Goal: Information Seeking & Learning: Learn about a topic

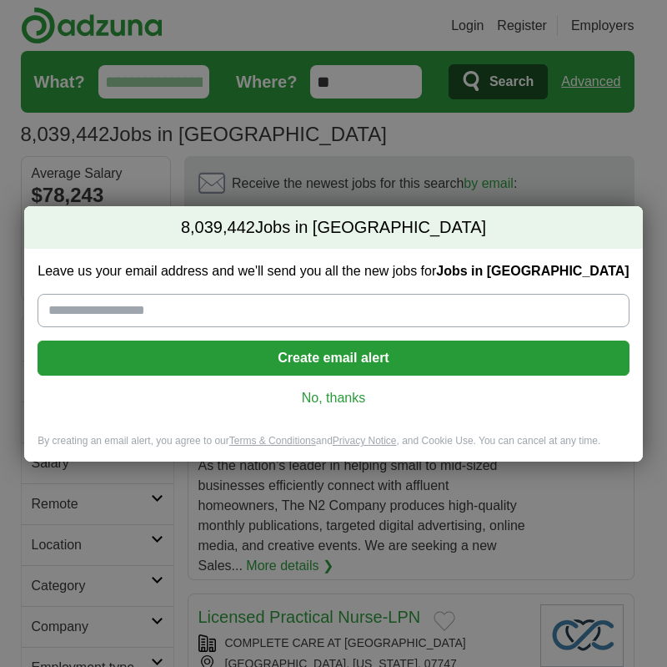
click at [321, 393] on link "No, thanks" at bounding box center [333, 398] width 565 height 18
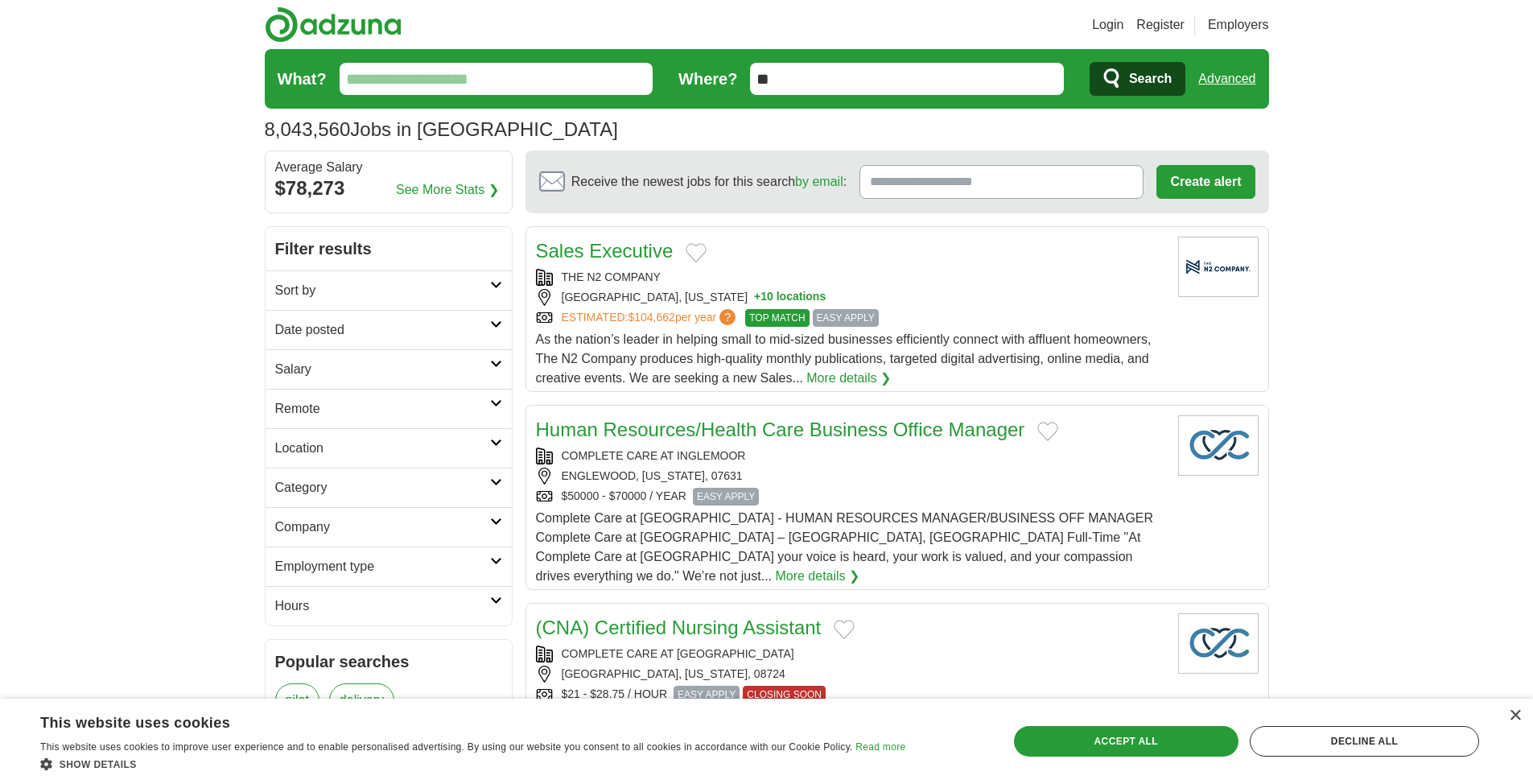
click at [438, 85] on input "What?" at bounding box center [496, 78] width 314 height 32
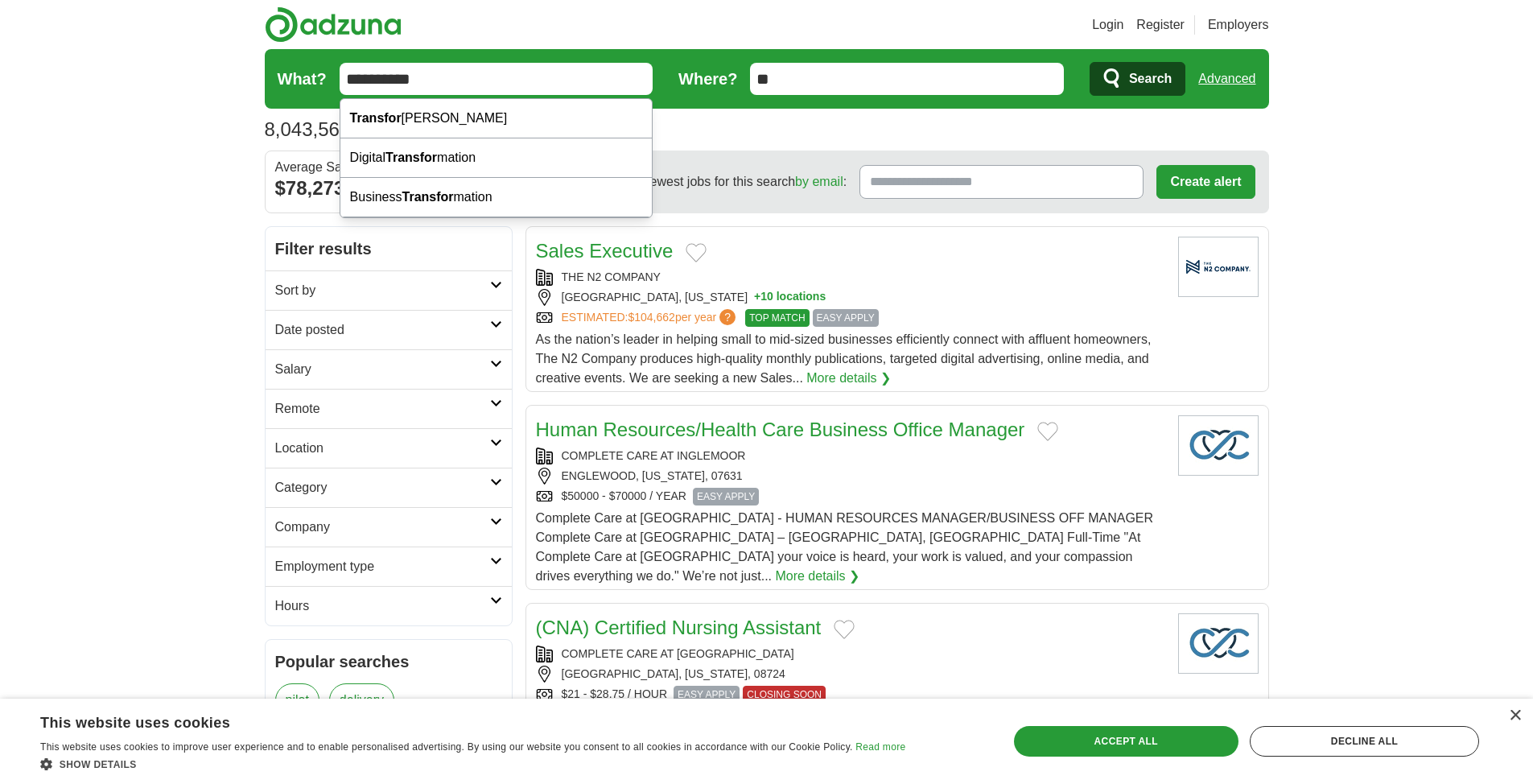
type input "**********"
click at [631, 62] on button "Search" at bounding box center [1137, 78] width 96 height 34
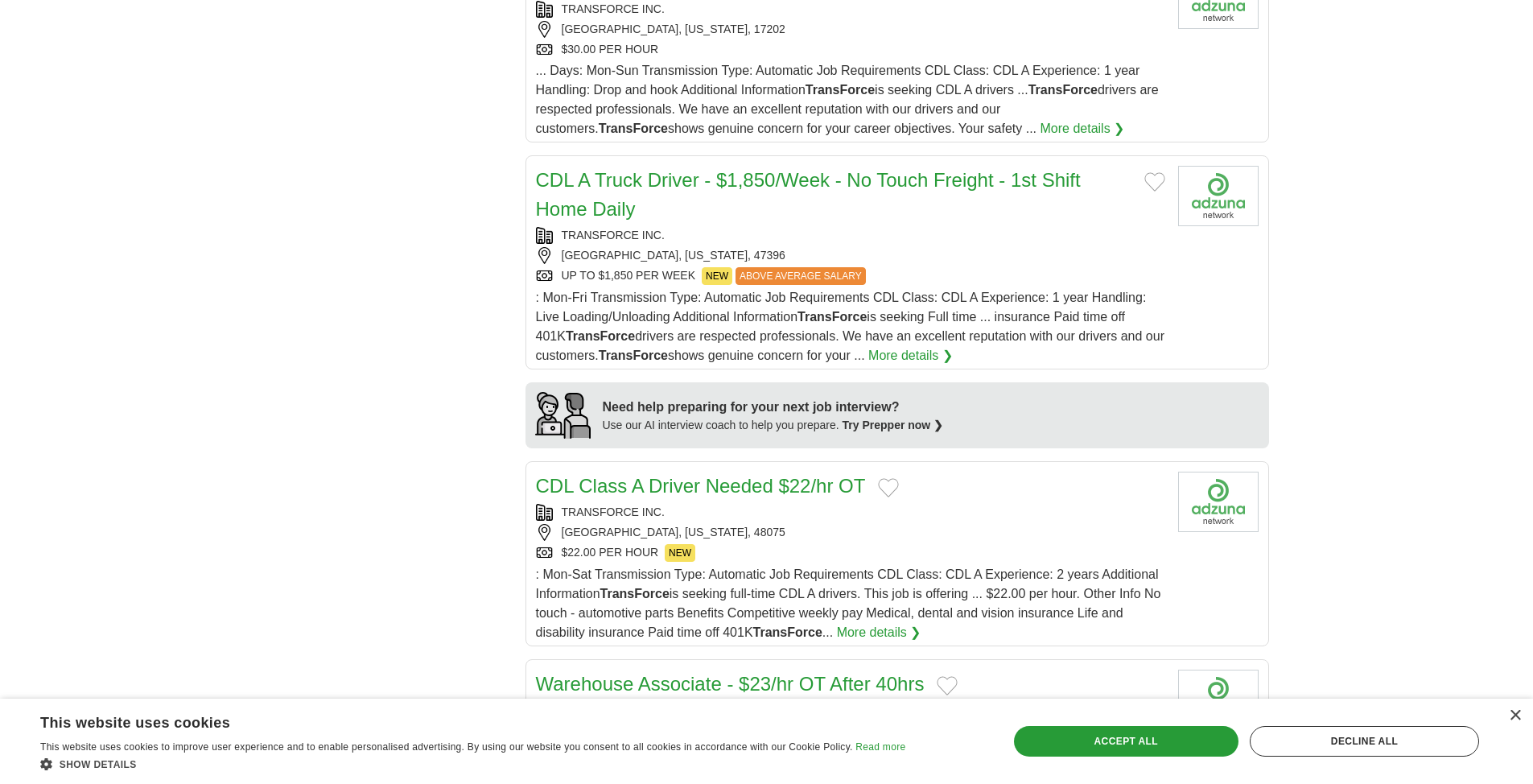
scroll to position [1502, 0]
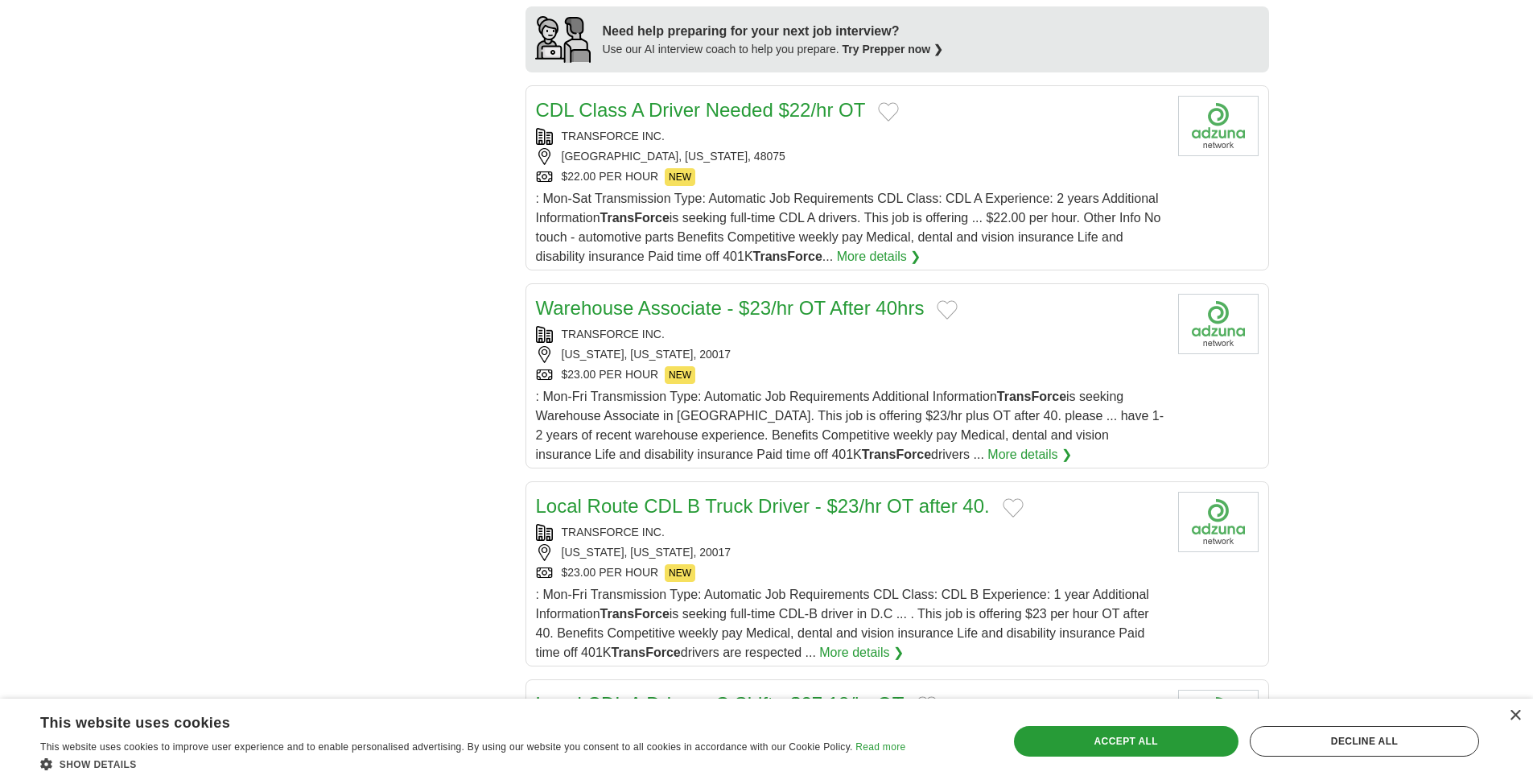
click at [988, 456] on link "More details ❯" at bounding box center [1030, 454] width 85 height 19
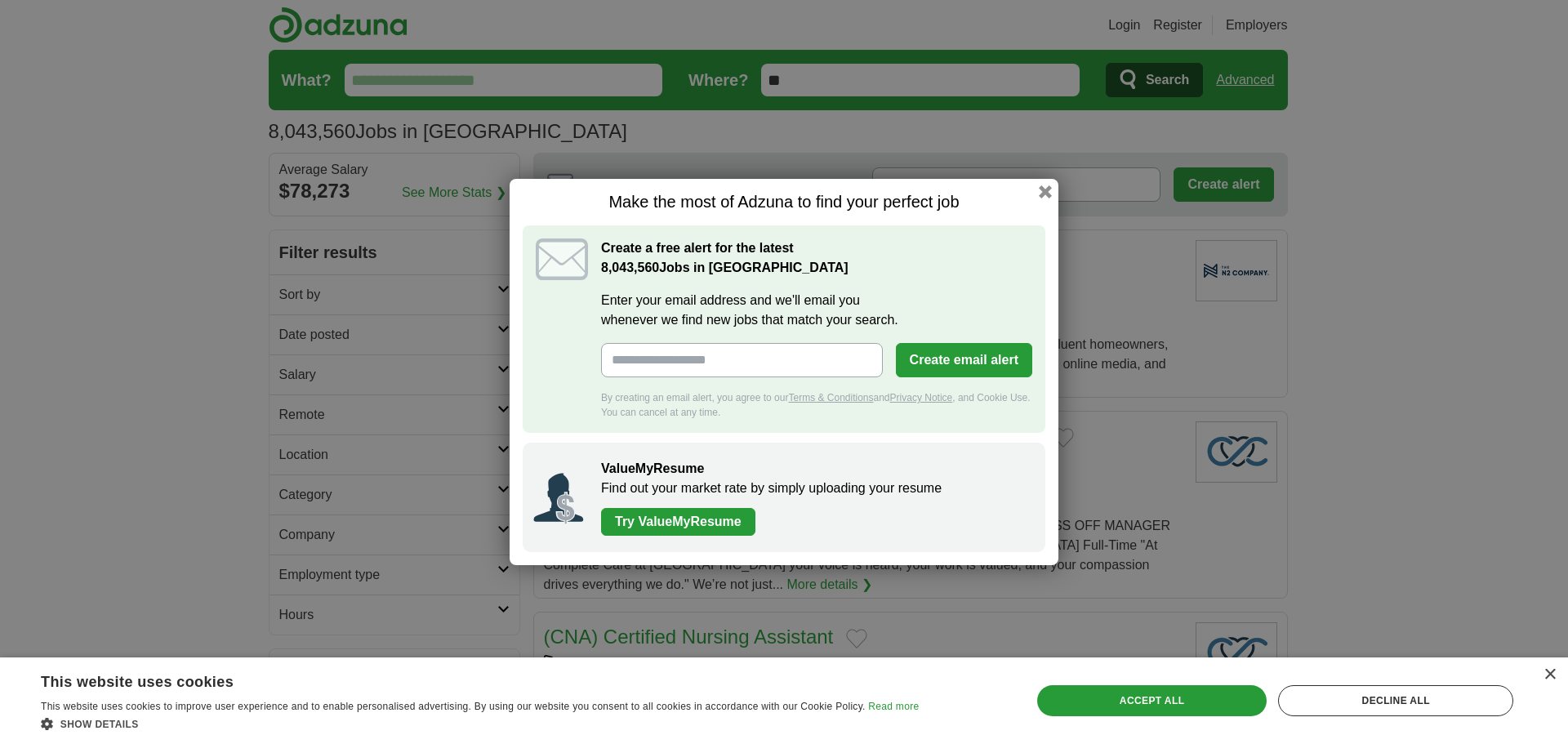
click at [712, 520] on link "Try ValueMyResume" at bounding box center [678, 522] width 155 height 27
